Goal: Task Accomplishment & Management: Manage account settings

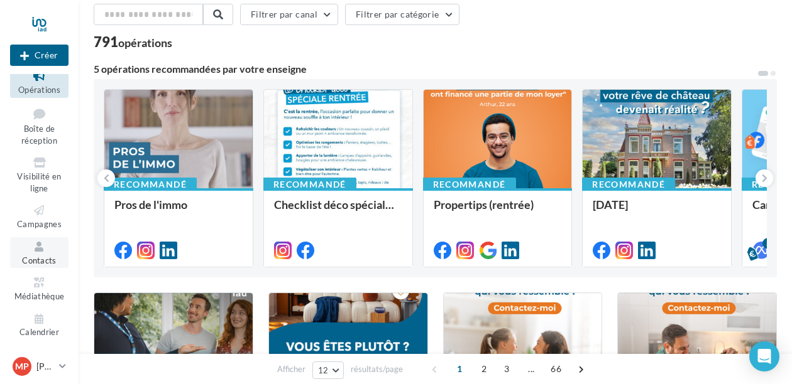
scroll to position [37, 0]
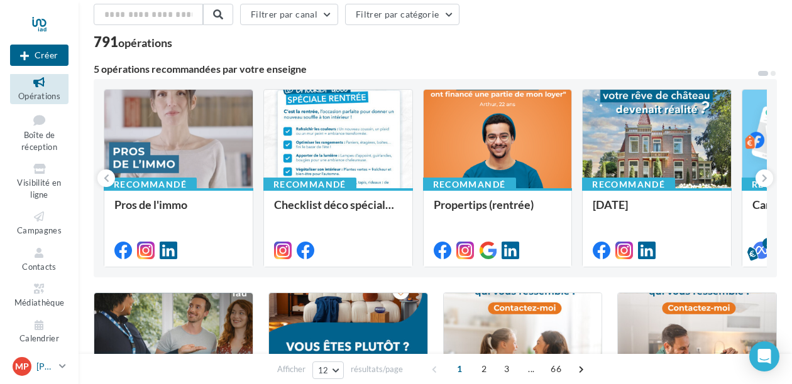
click at [41, 362] on p "[PERSON_NAME]" at bounding box center [45, 367] width 18 height 13
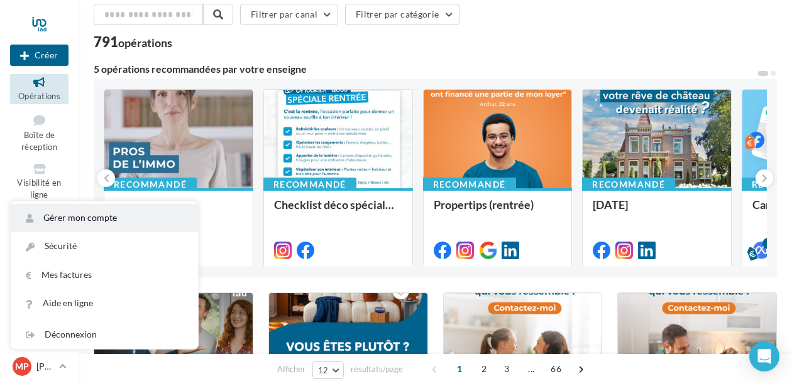
click at [89, 224] on link "Gérer mon compte" at bounding box center [104, 218] width 187 height 28
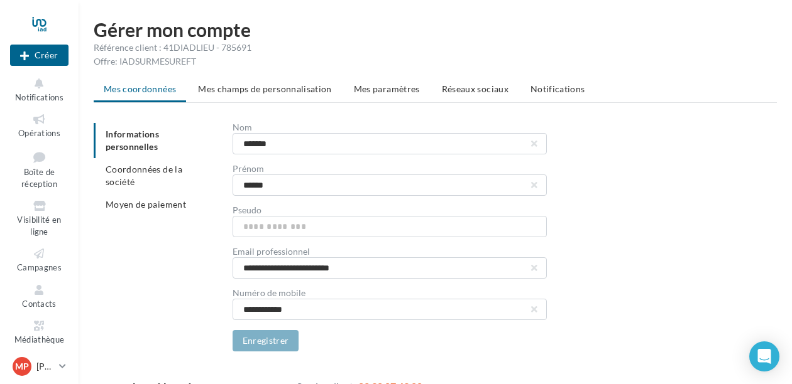
click at [266, 85] on span "Mes champs de personnalisation" at bounding box center [265, 89] width 134 height 11
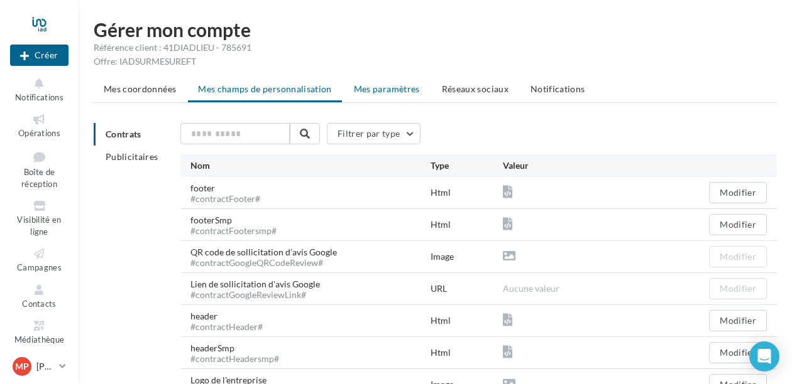
click at [406, 84] on span "Mes paramètres" at bounding box center [387, 89] width 66 height 11
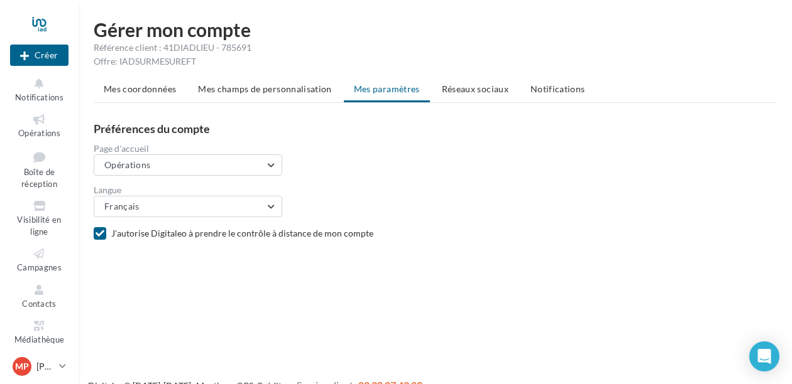
click at [461, 88] on span "Réseaux sociaux" at bounding box center [475, 89] width 67 height 11
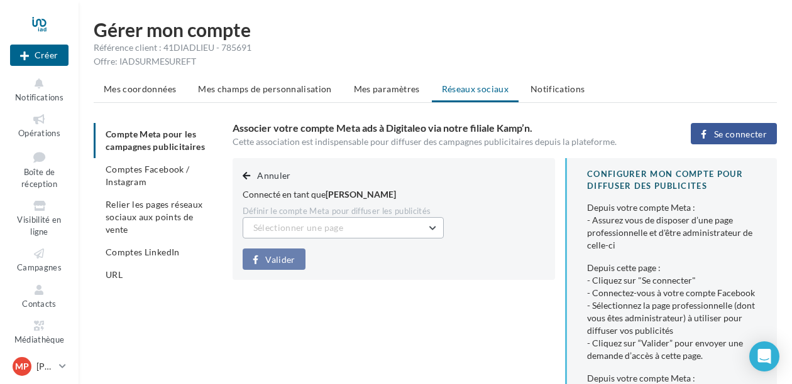
click at [376, 228] on button "Sélectionner une page" at bounding box center [343, 227] width 201 height 21
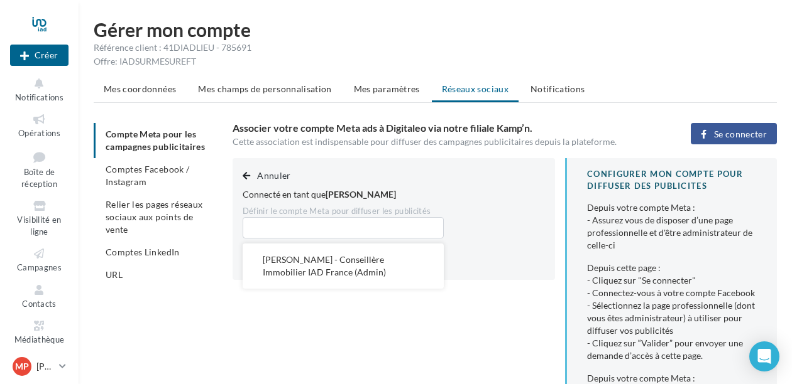
click at [360, 270] on button "Maria Popovic - Conseillère Immobilier IAD France (Admin)" at bounding box center [343, 266] width 201 height 45
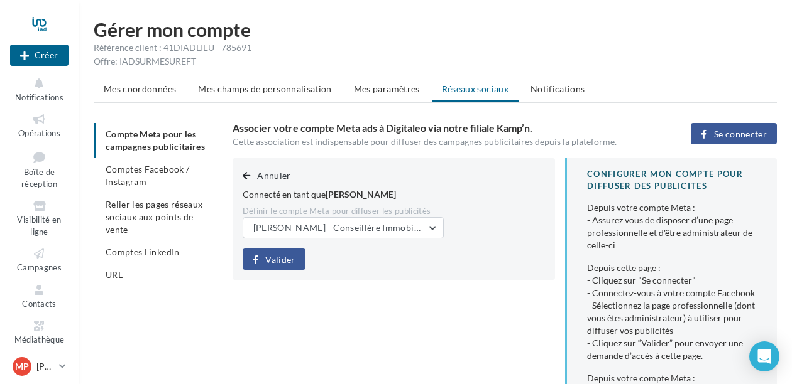
click at [274, 259] on span "Valider" at bounding box center [280, 260] width 30 height 10
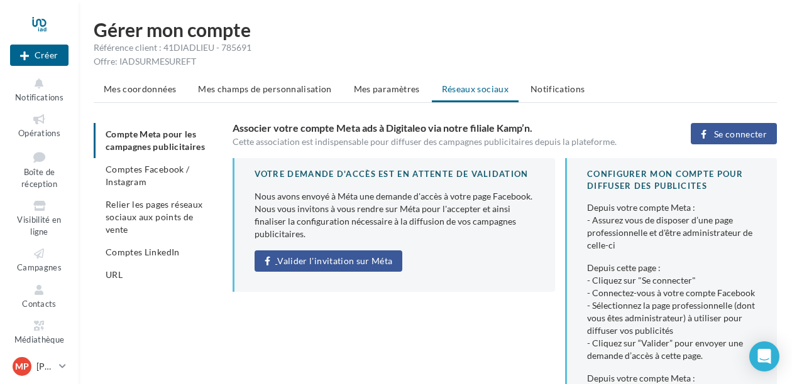
click at [364, 266] on span "Valider l'invitation sur Méta" at bounding box center [334, 261] width 115 height 10
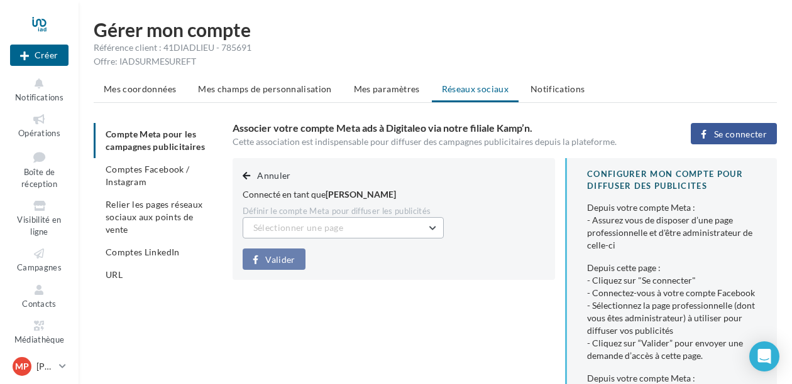
click at [326, 237] on button "Sélectionner une page" at bounding box center [343, 227] width 201 height 21
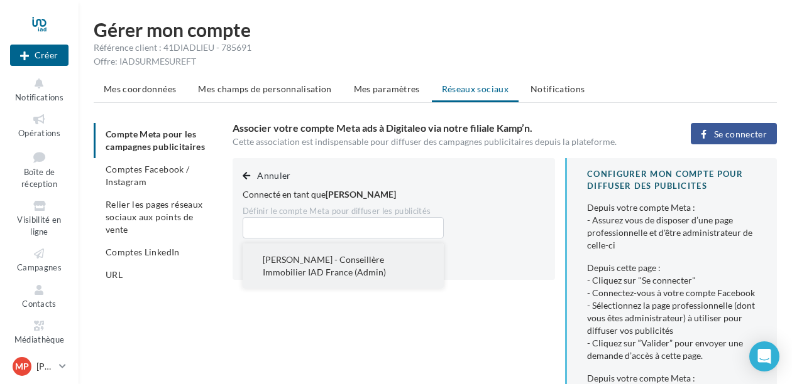
click at [359, 271] on button "Maria Popovic - Conseillère Immobilier IAD France (Admin)" at bounding box center [343, 266] width 201 height 45
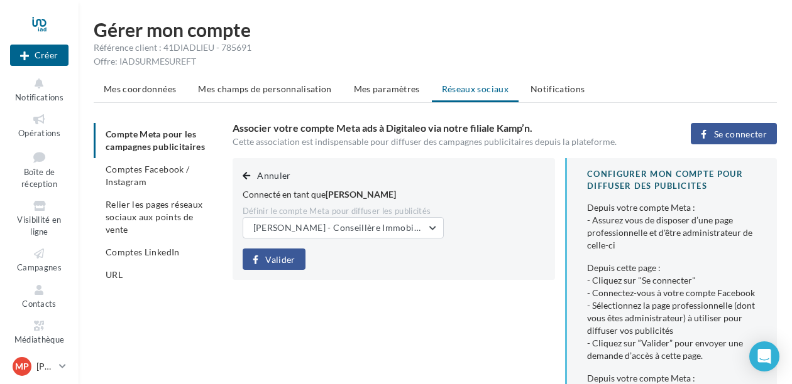
click at [257, 260] on icon at bounding box center [256, 260] width 6 height 0
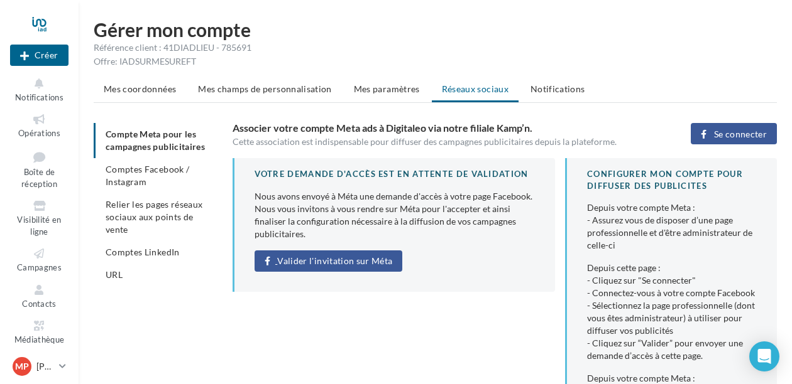
click at [346, 266] on span "Valider l'invitation sur Méta" at bounding box center [334, 261] width 115 height 10
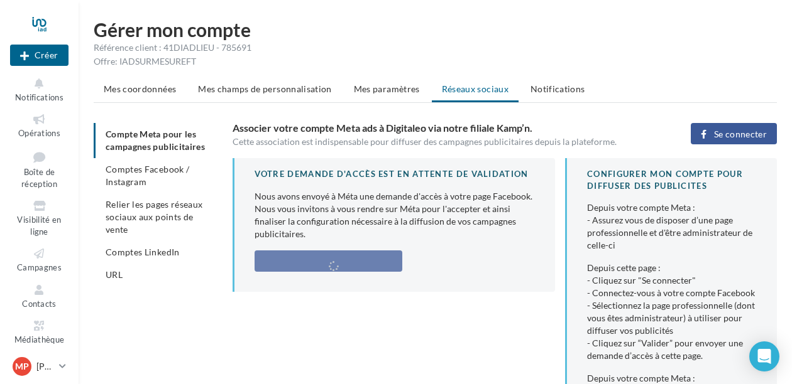
click at [143, 187] on span "Comptes Facebook / Instagram" at bounding box center [148, 175] width 84 height 23
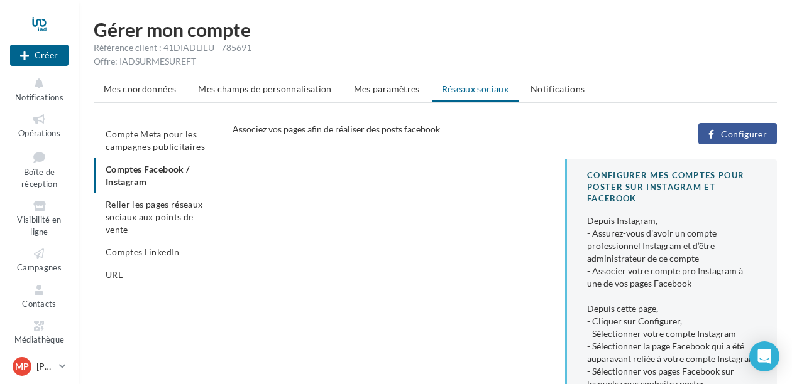
click at [731, 132] on span "Configurer" at bounding box center [744, 134] width 46 height 10
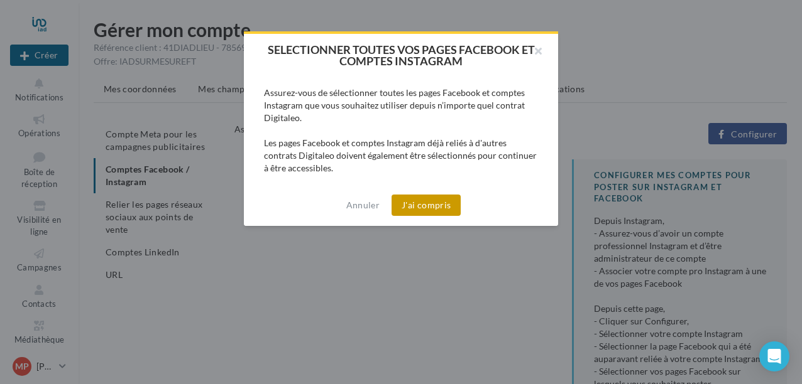
click at [424, 208] on button "J'ai compris" at bounding box center [425, 205] width 69 height 21
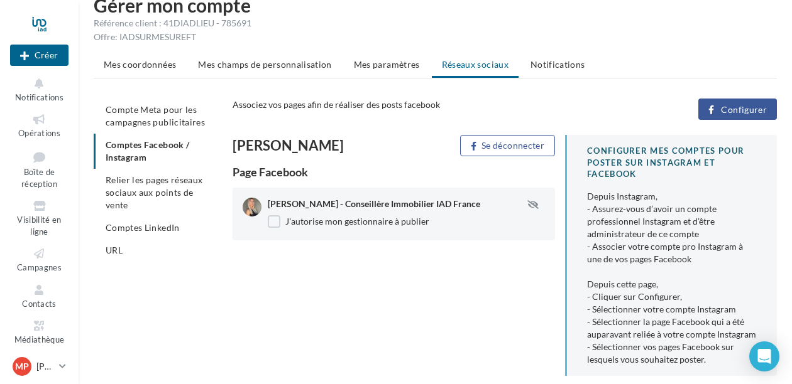
scroll to position [21, 0]
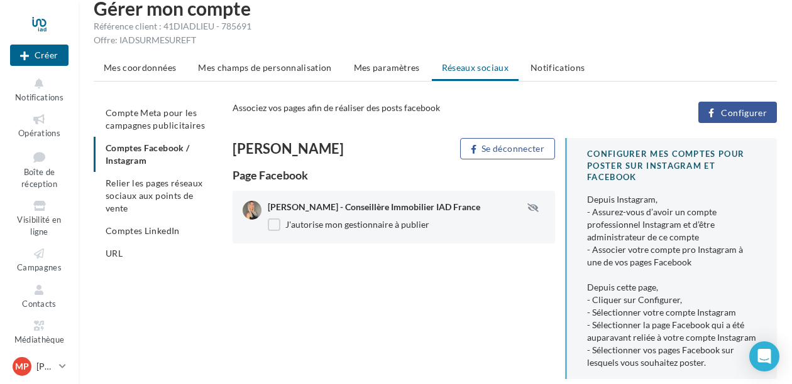
click at [140, 205] on li "Relier les pages réseaux sociaux aux points de vente" at bounding box center [158, 196] width 129 height 48
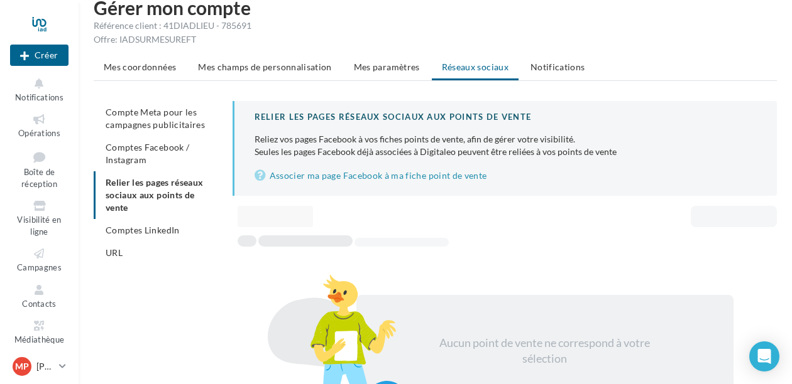
scroll to position [20, 0]
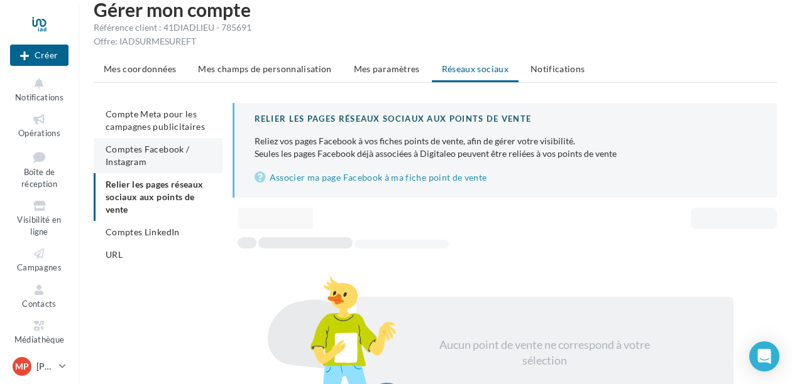
click at [160, 163] on li "Comptes Facebook / Instagram" at bounding box center [158, 155] width 129 height 35
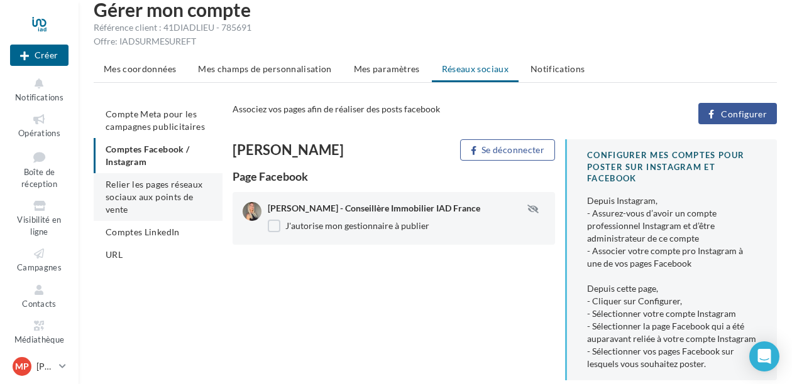
click at [165, 193] on span "Relier les pages réseaux sociaux aux points de vente" at bounding box center [154, 197] width 97 height 36
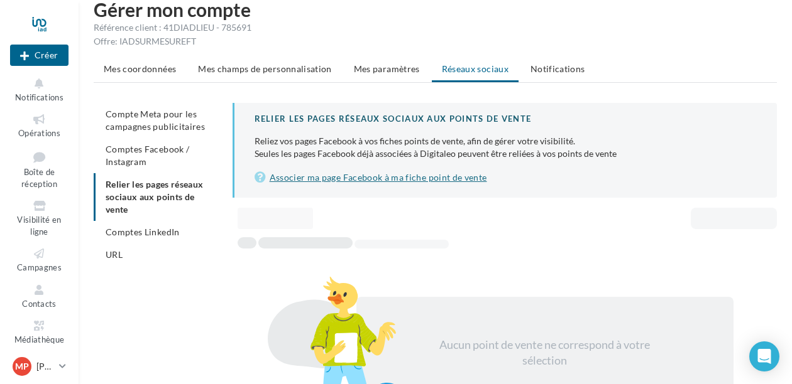
click at [405, 180] on link "Associer ma page Facebook à ma fiche point de vente" at bounding box center [505, 177] width 502 height 15
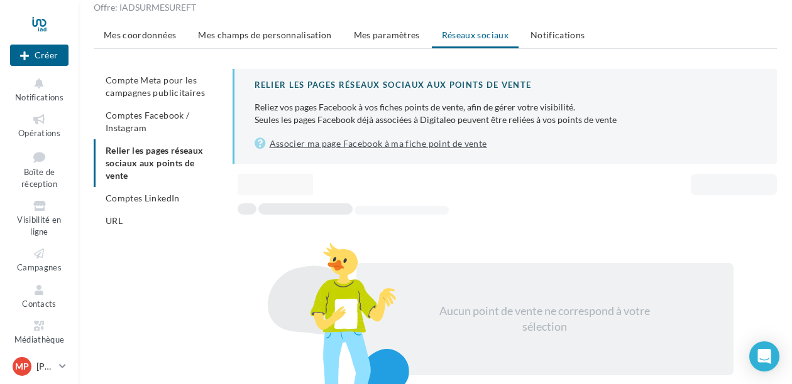
scroll to position [61, 0]
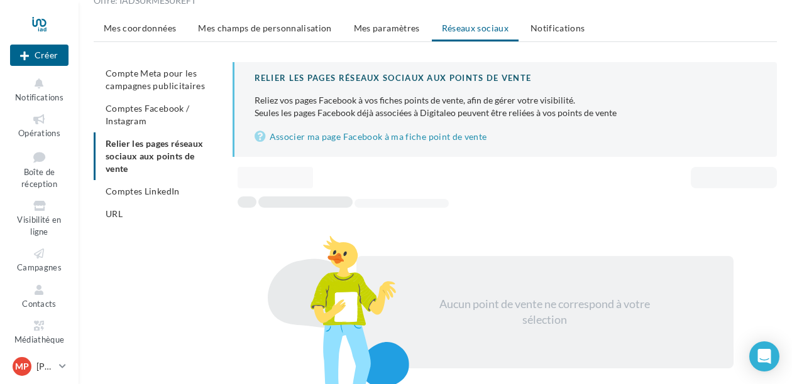
click at [164, 187] on span "Comptes LinkedIn" at bounding box center [143, 191] width 74 height 11
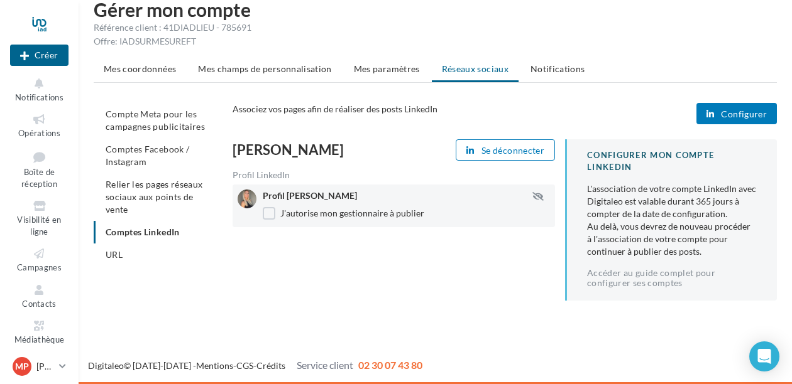
scroll to position [13, 0]
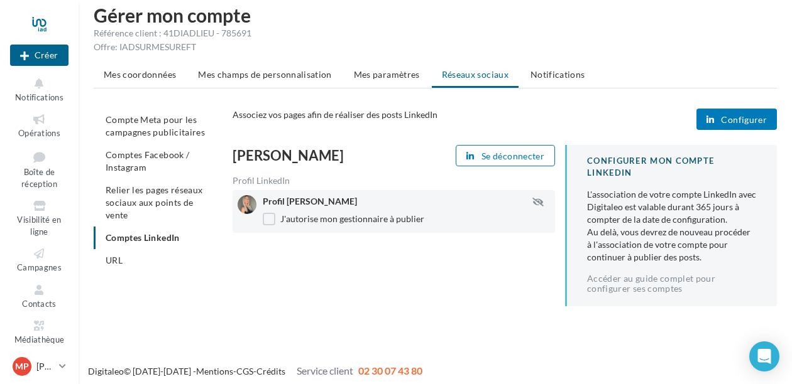
click at [149, 264] on li "URL" at bounding box center [158, 260] width 129 height 23
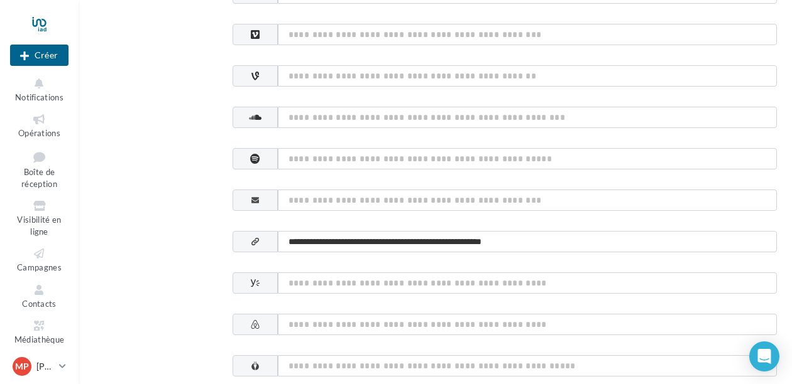
scroll to position [589, 0]
click at [328, 198] on input at bounding box center [527, 198] width 499 height 21
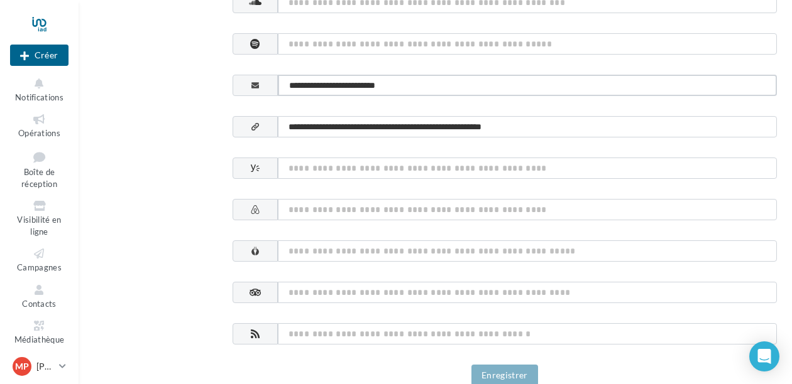
scroll to position [729, 0]
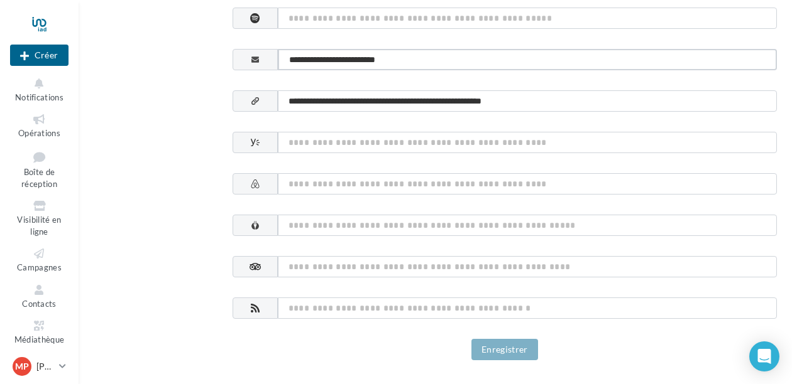
type input "**********"
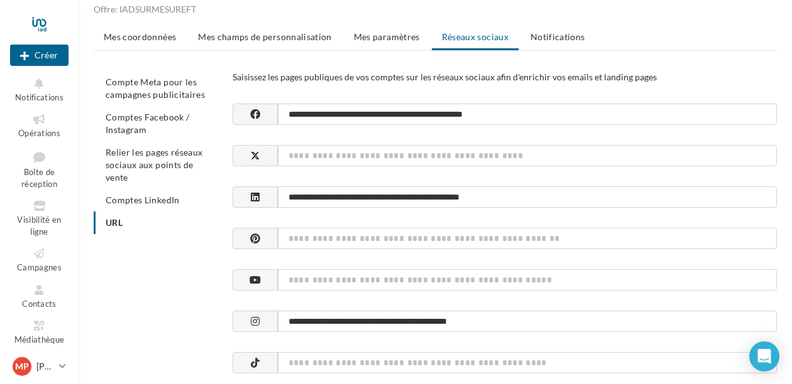
scroll to position [0, 0]
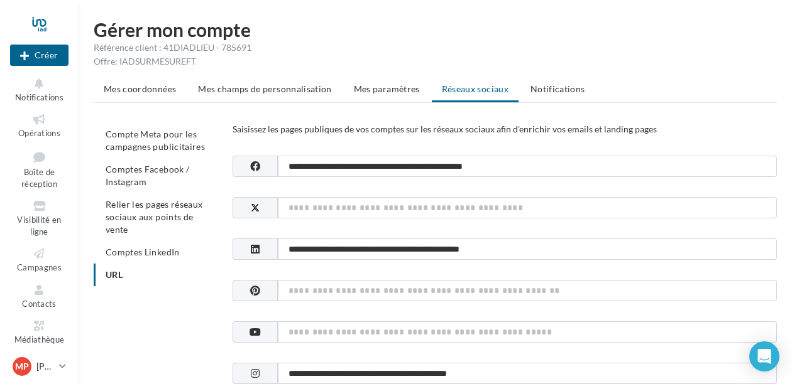
click at [143, 258] on li "Comptes LinkedIn" at bounding box center [158, 252] width 129 height 23
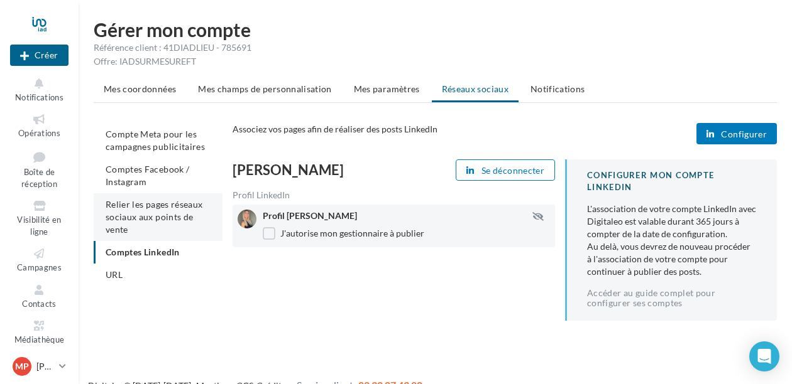
click at [146, 229] on li "Relier les pages réseaux sociaux aux points de vente" at bounding box center [158, 217] width 129 height 48
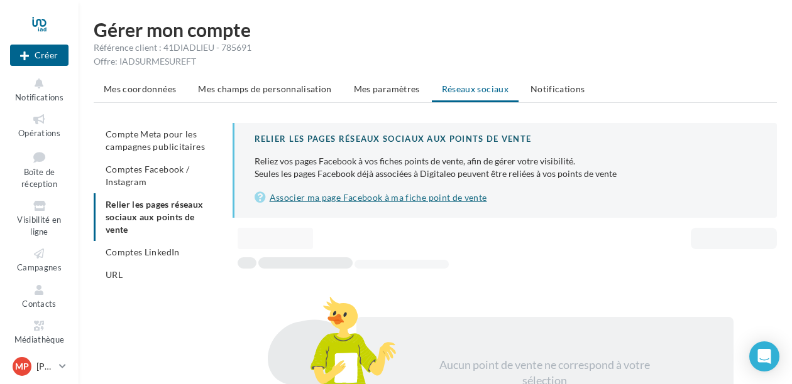
click at [287, 196] on link "Associer ma page Facebook à ma fiche point de vente" at bounding box center [505, 197] width 502 height 15
click at [327, 197] on link "Associer ma page Facebook à ma fiche point de vente" at bounding box center [505, 197] width 502 height 15
click at [374, 199] on link "Associer ma page Facebook à ma fiche point de vente" at bounding box center [505, 197] width 502 height 15
click at [185, 171] on span "Comptes Facebook / Instagram" at bounding box center [148, 175] width 84 height 23
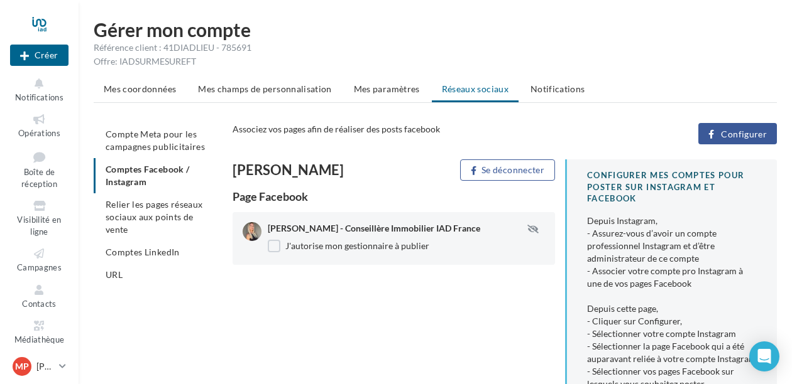
click at [166, 257] on span "Comptes LinkedIn" at bounding box center [143, 252] width 74 height 11
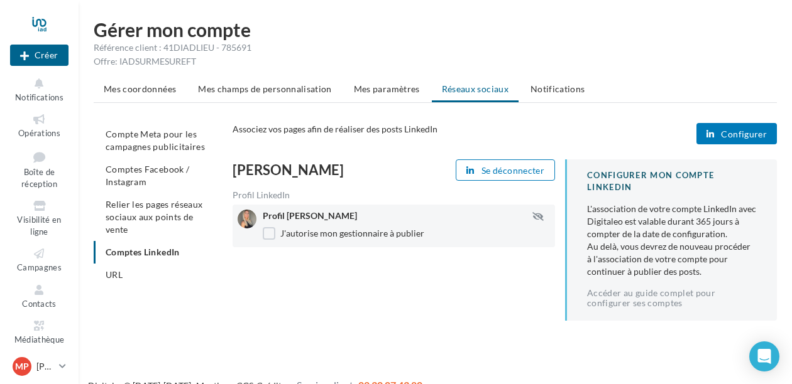
click at [162, 280] on li "URL" at bounding box center [158, 275] width 129 height 23
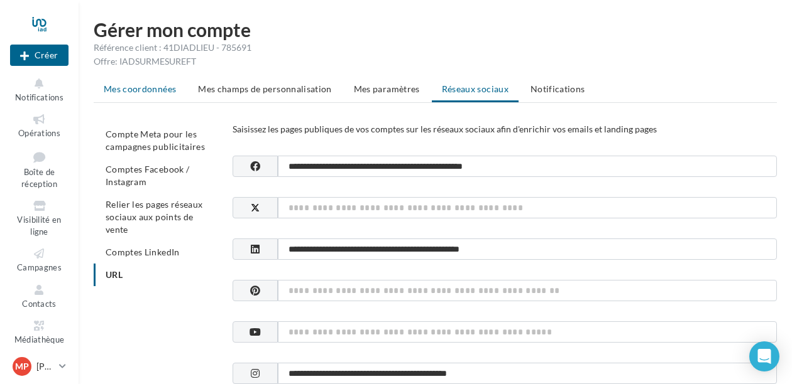
click at [127, 85] on span "Mes coordonnées" at bounding box center [140, 89] width 72 height 11
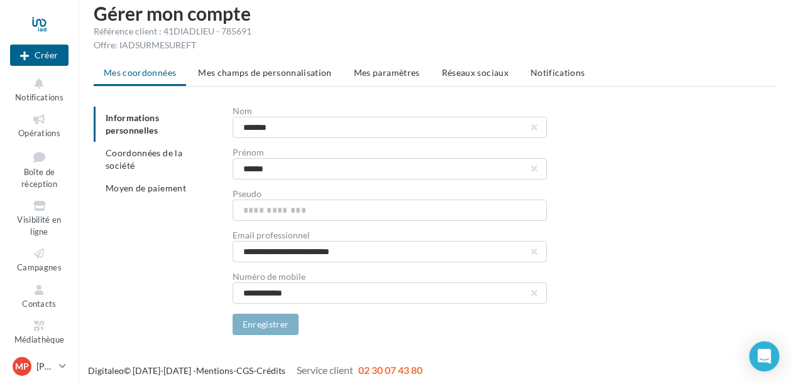
scroll to position [21, 0]
